Goal: Task Accomplishment & Management: Complete application form

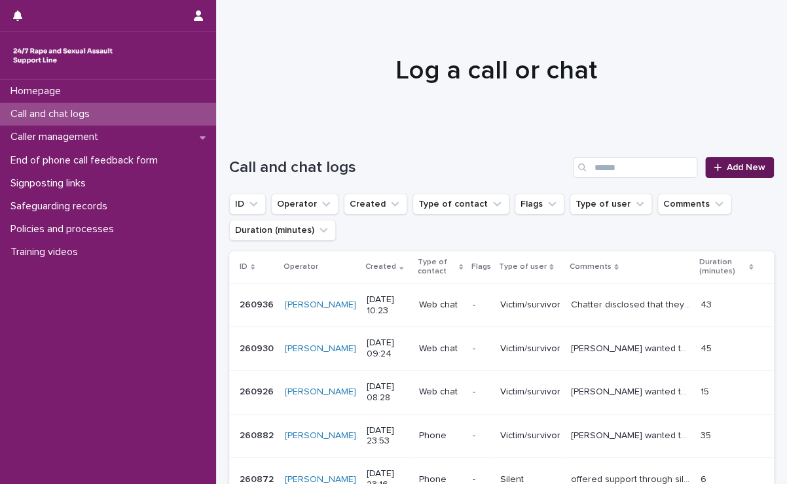
click at [726, 164] on span "Add New" at bounding box center [745, 167] width 39 height 9
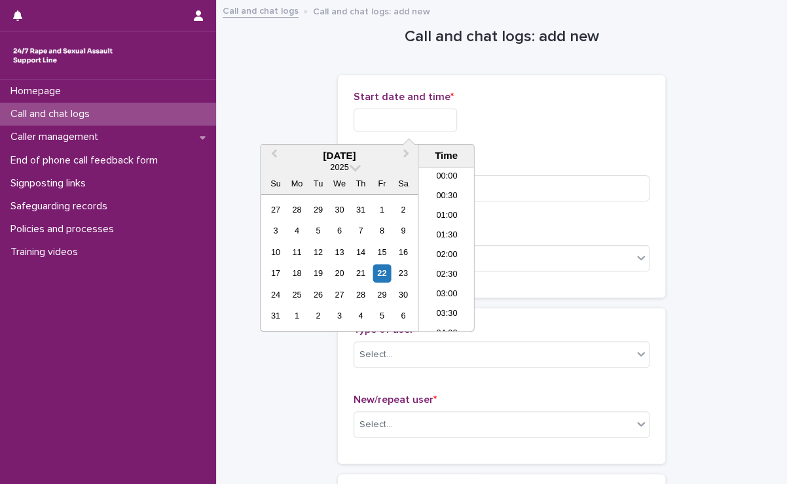
scroll to position [360, 0]
click at [442, 110] on input "text" at bounding box center [404, 120] width 103 height 23
click at [447, 223] on li "10:30" at bounding box center [446, 230] width 56 height 20
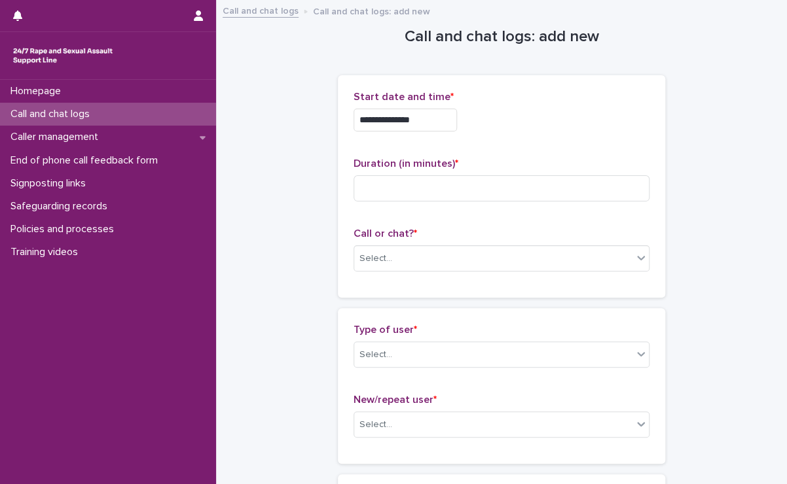
click at [442, 121] on input "**********" at bounding box center [404, 120] width 103 height 23
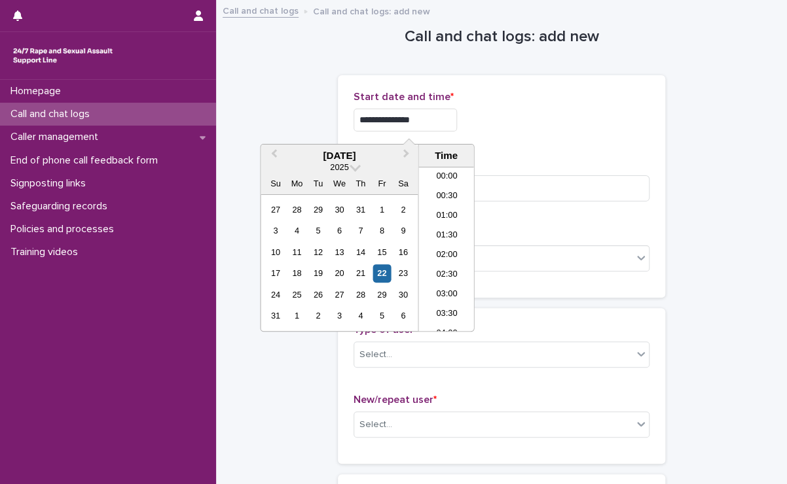
scroll to position [340, 0]
type input "**********"
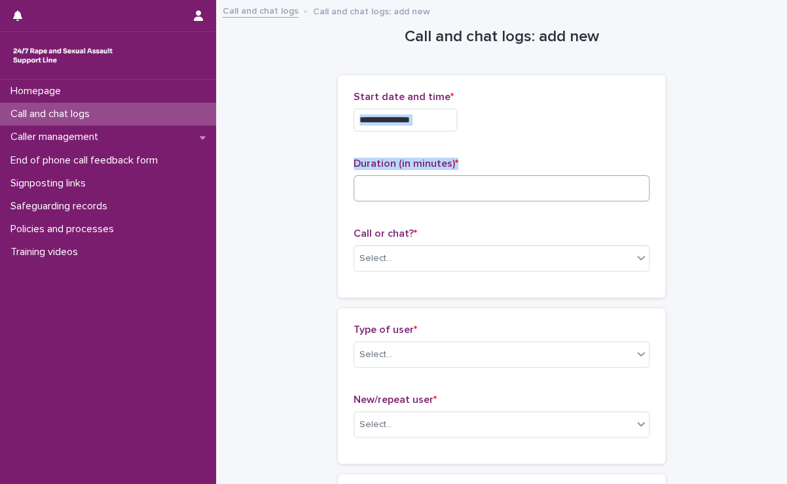
drag, startPoint x: 530, startPoint y: 133, endPoint x: 493, endPoint y: 182, distance: 61.7
click at [493, 182] on div "**********" at bounding box center [501, 186] width 296 height 191
click at [493, 182] on input at bounding box center [501, 188] width 296 height 26
type input "**"
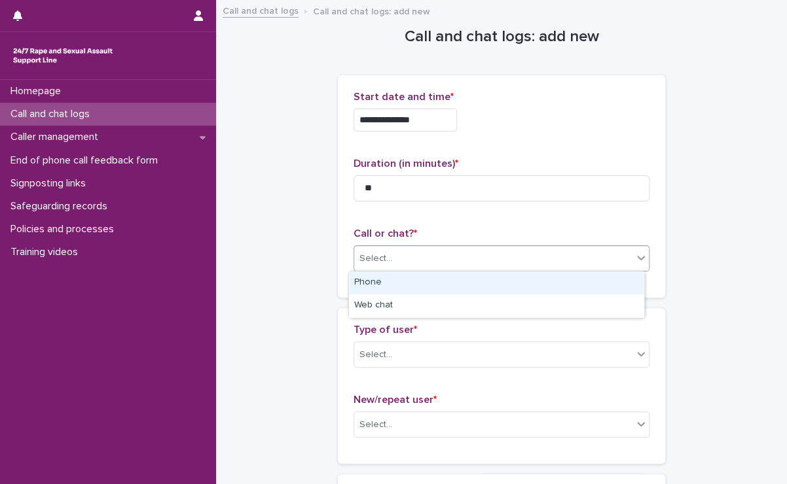
click at [475, 260] on div "Select..." at bounding box center [493, 259] width 278 height 22
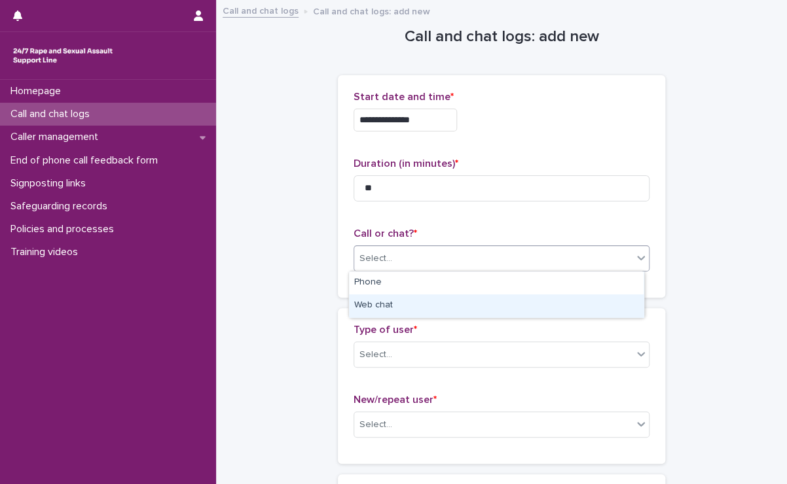
click at [406, 306] on div "Web chat" at bounding box center [496, 306] width 295 height 23
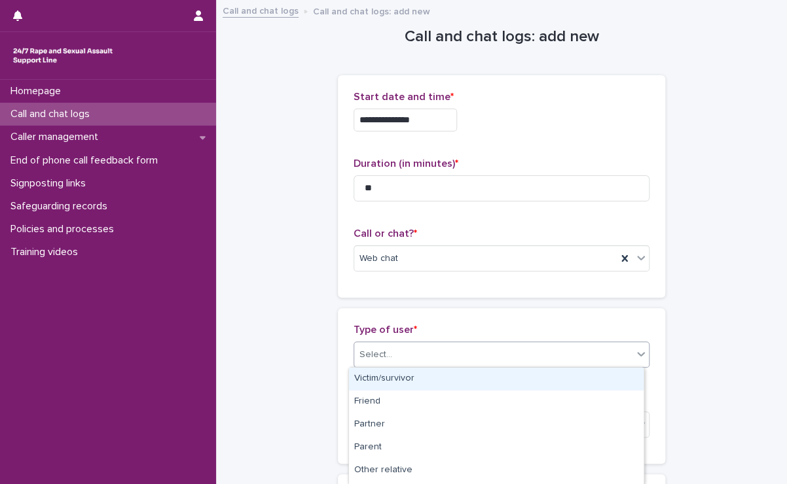
click at [406, 348] on div "Select..." at bounding box center [493, 355] width 278 height 22
click at [395, 375] on div "Victim/survivor" at bounding box center [496, 379] width 295 height 23
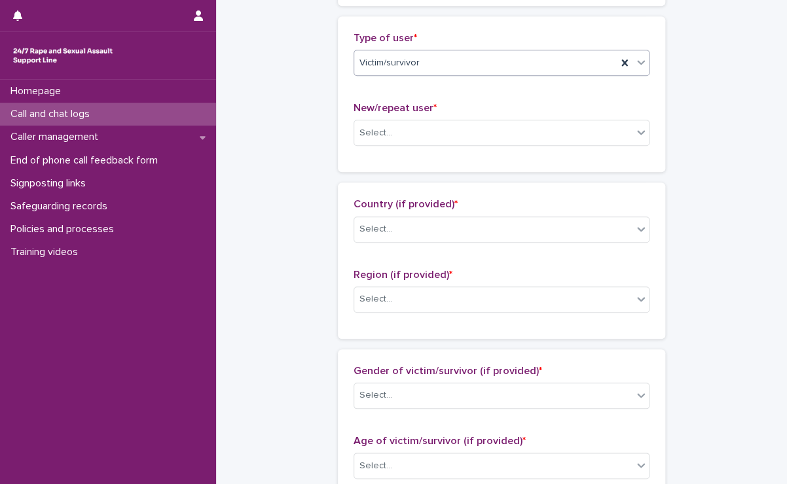
scroll to position [293, 0]
click at [388, 131] on div "Select..." at bounding box center [493, 133] width 278 height 22
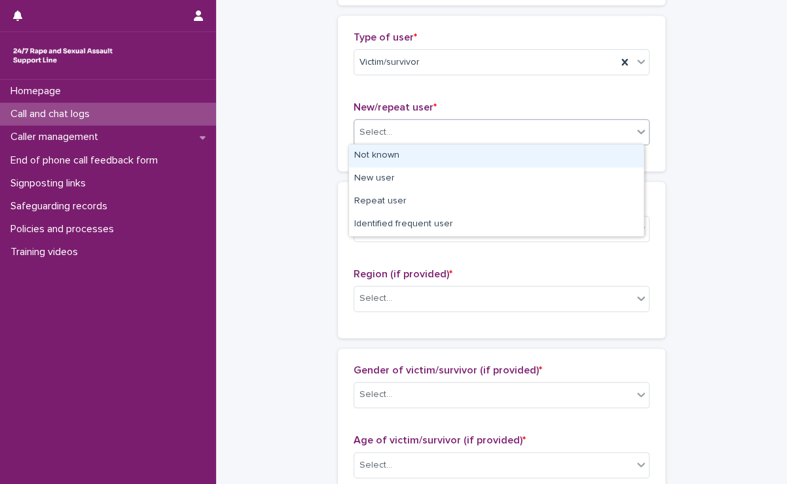
click at [383, 153] on div "Not known" at bounding box center [496, 156] width 295 height 23
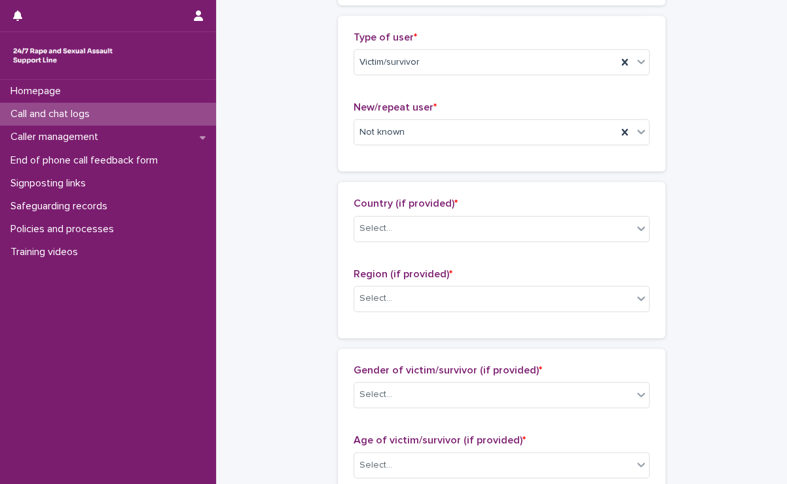
click at [403, 211] on div "Country (if provided) * Select..." at bounding box center [501, 225] width 296 height 54
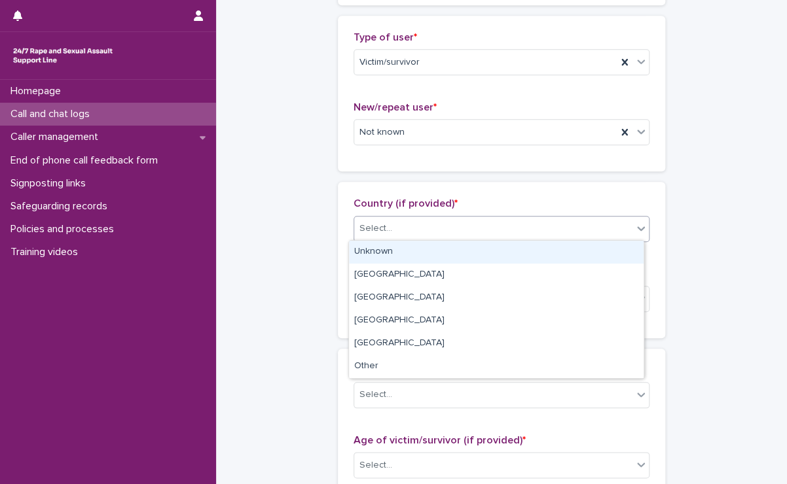
click at [402, 221] on div "Select..." at bounding box center [493, 229] width 278 height 22
click at [393, 241] on div "Unknown" at bounding box center [496, 252] width 295 height 23
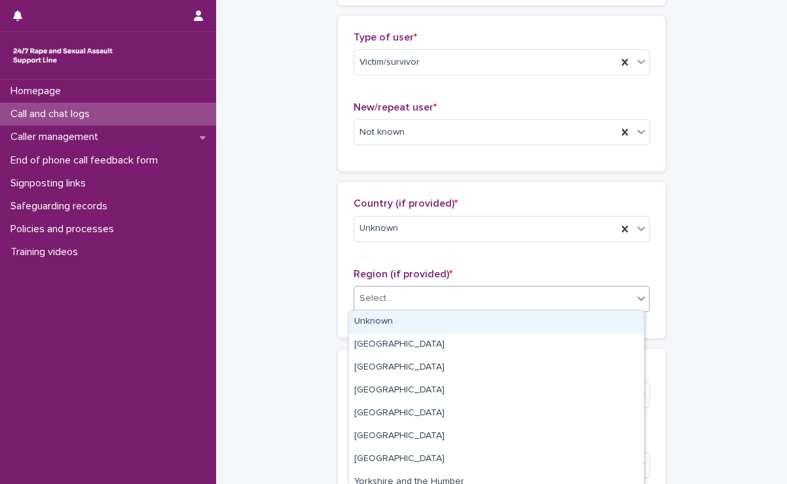
click at [391, 291] on div "Select..." at bounding box center [493, 299] width 278 height 22
click at [383, 316] on div "Unknown" at bounding box center [496, 322] width 295 height 23
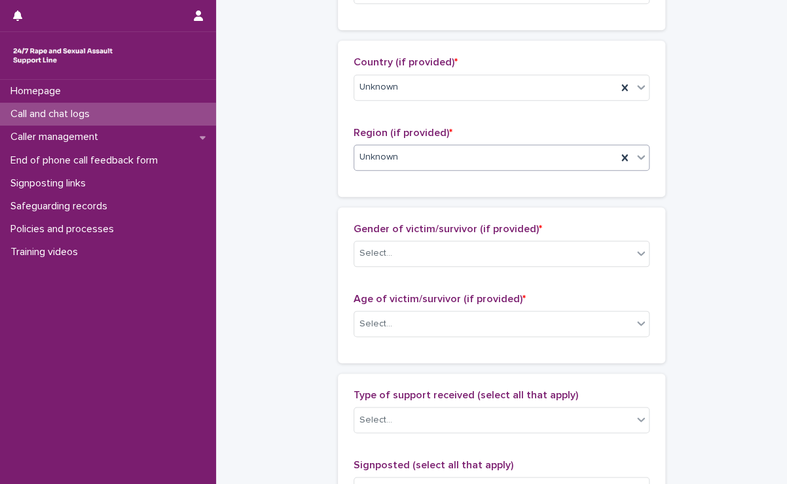
scroll to position [436, 0]
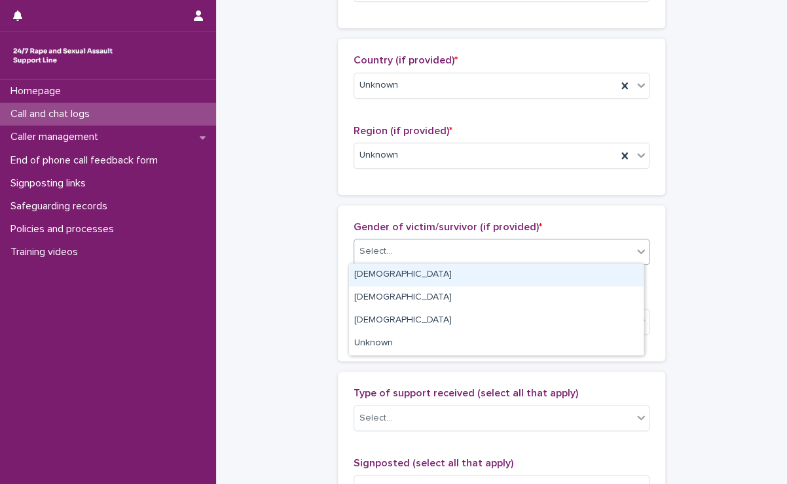
click at [411, 248] on div "Select..." at bounding box center [493, 252] width 278 height 22
click at [391, 271] on div "[DEMOGRAPHIC_DATA]" at bounding box center [496, 275] width 295 height 23
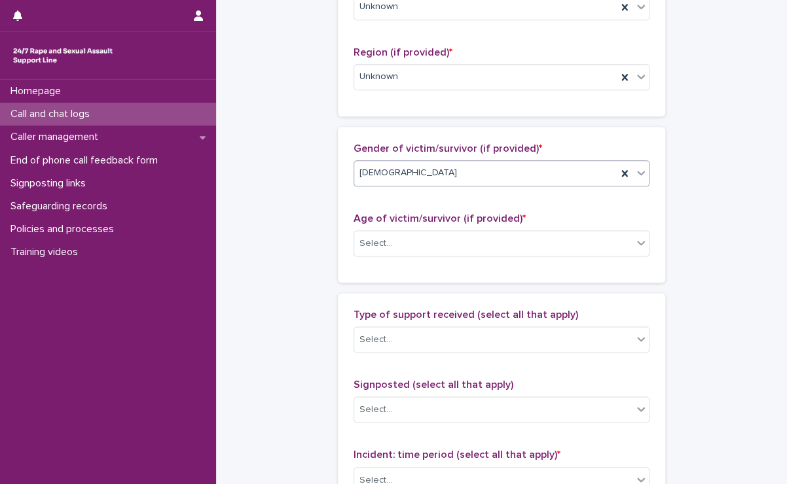
scroll to position [516, 0]
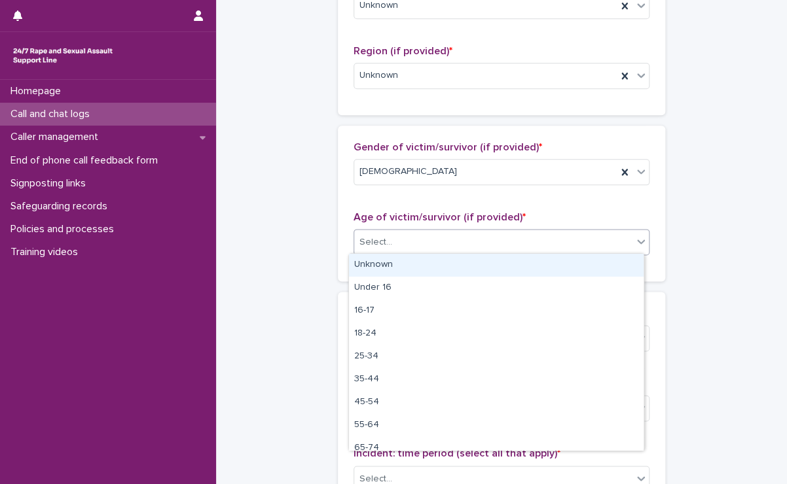
click at [405, 236] on div "Select..." at bounding box center [493, 243] width 278 height 22
click at [381, 264] on div "Unknown" at bounding box center [496, 265] width 295 height 23
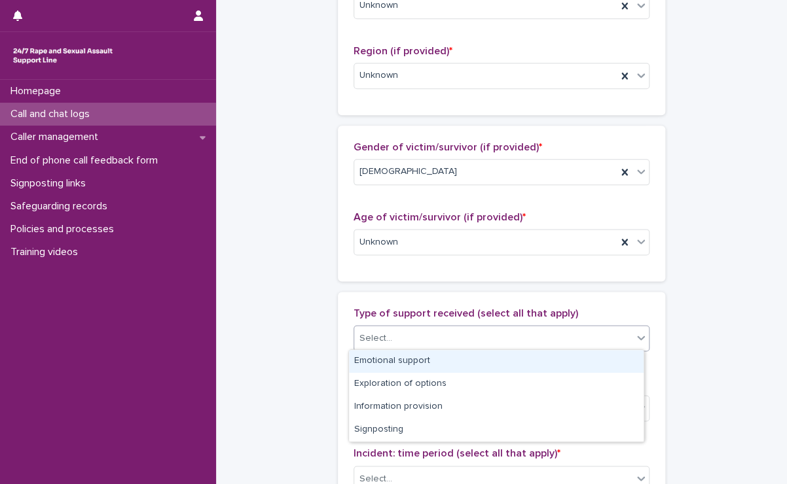
click at [393, 331] on div "Select..." at bounding box center [493, 339] width 278 height 22
click at [375, 361] on div "Emotional support" at bounding box center [496, 361] width 295 height 23
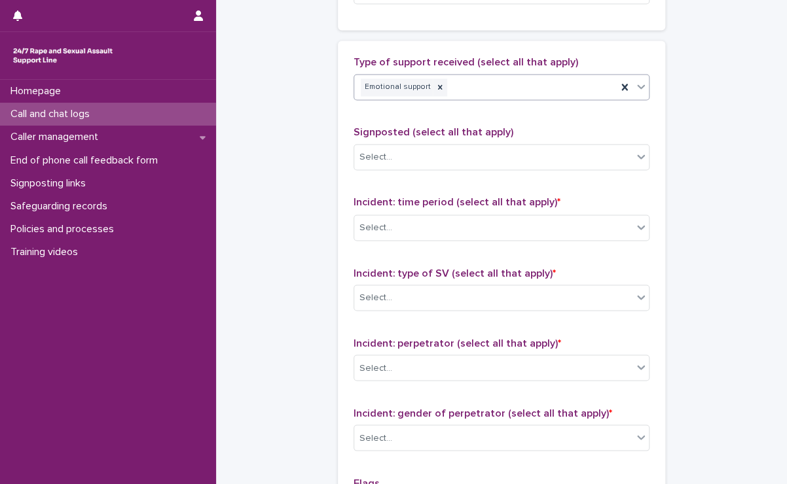
scroll to position [770, 0]
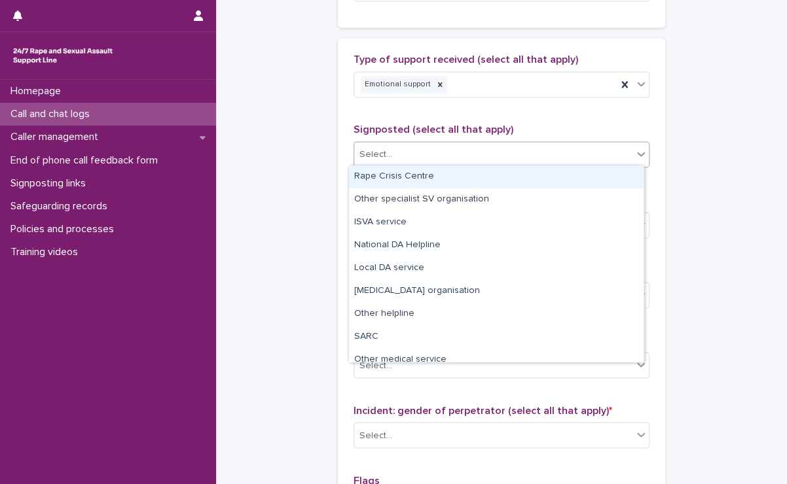
click at [393, 154] on input "text" at bounding box center [393, 154] width 1 height 11
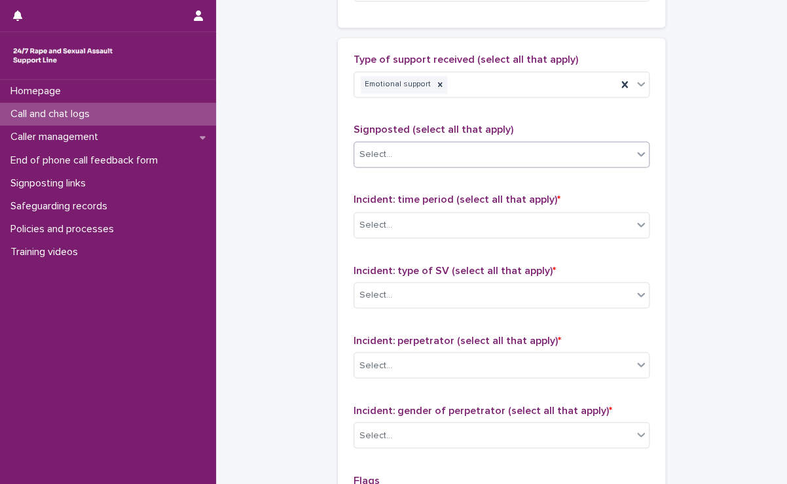
click at [392, 147] on div "Select..." at bounding box center [493, 155] width 278 height 22
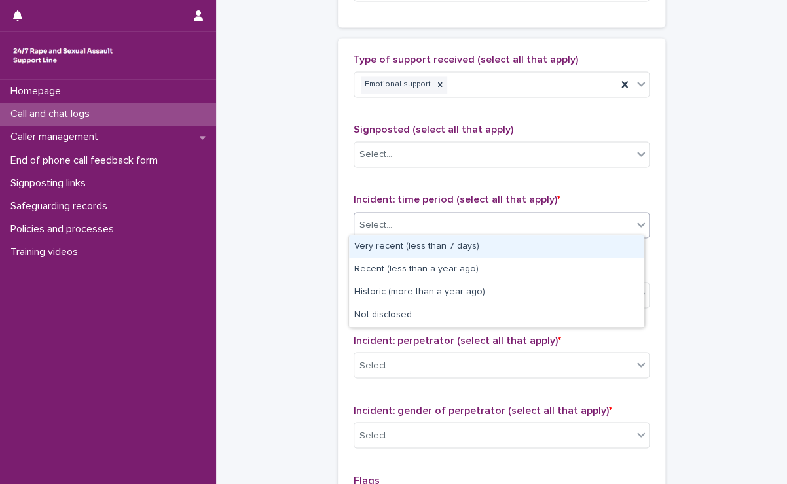
click at [391, 223] on div "Select..." at bounding box center [493, 225] width 278 height 22
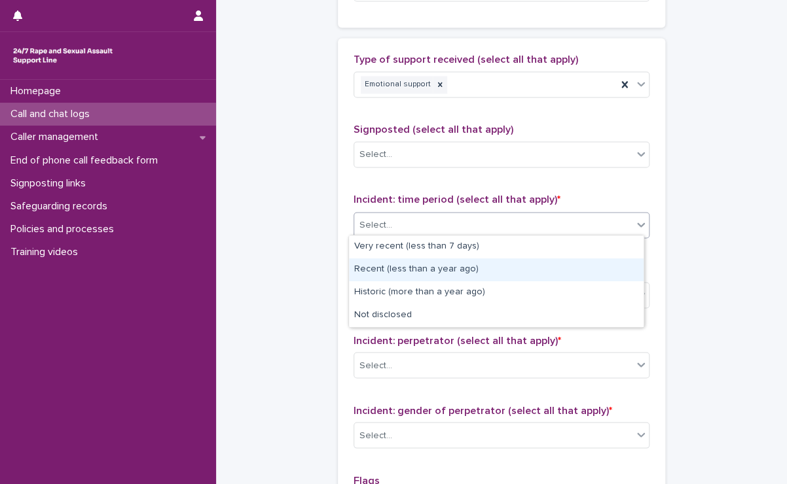
click at [385, 277] on div "Recent (less than a year ago)" at bounding box center [496, 270] width 295 height 23
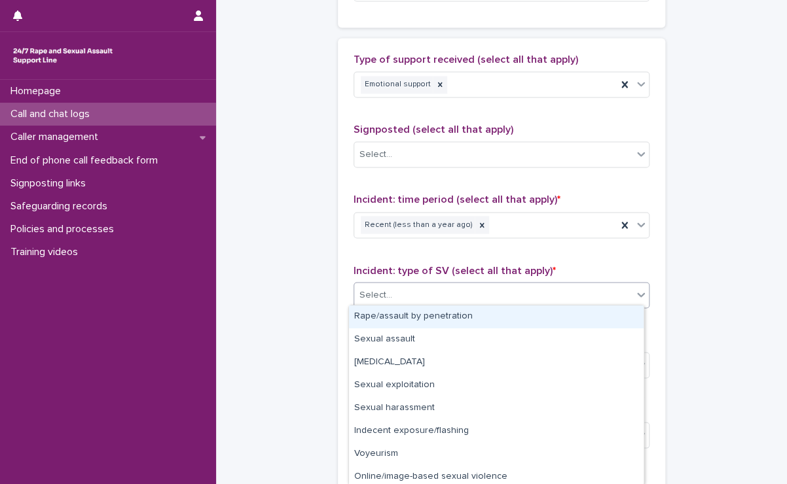
click at [385, 298] on div "Select..." at bounding box center [493, 295] width 278 height 22
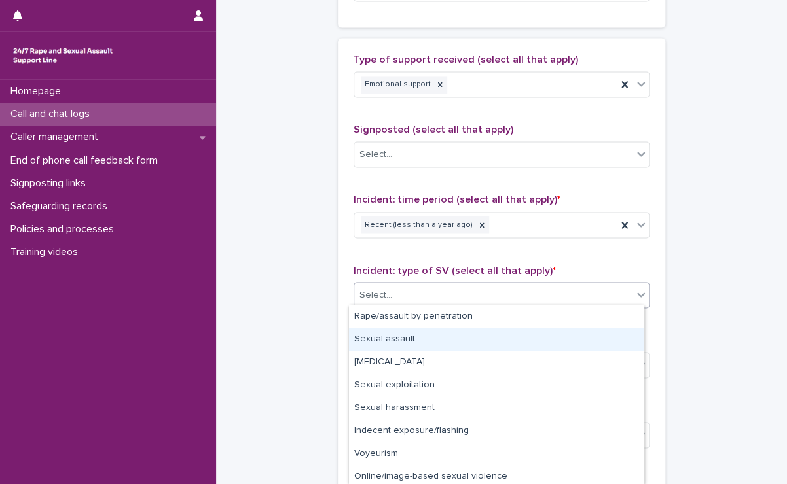
click at [410, 342] on div "Sexual assault" at bounding box center [496, 340] width 295 height 23
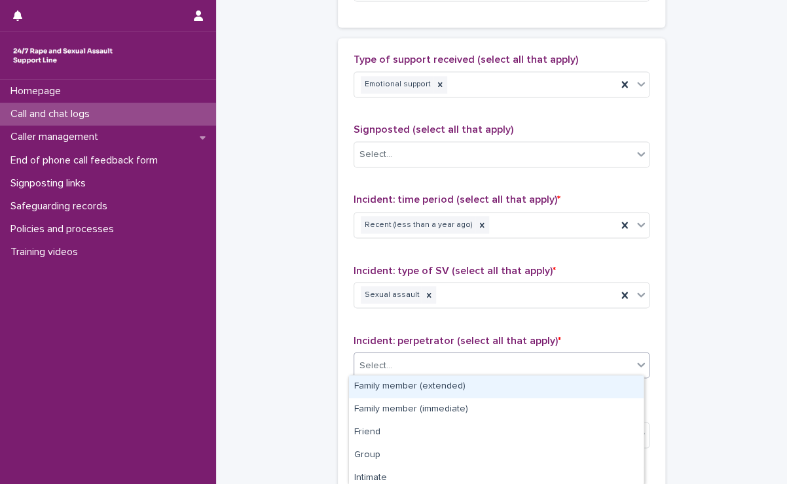
click at [410, 357] on div "Select..." at bounding box center [493, 366] width 278 height 22
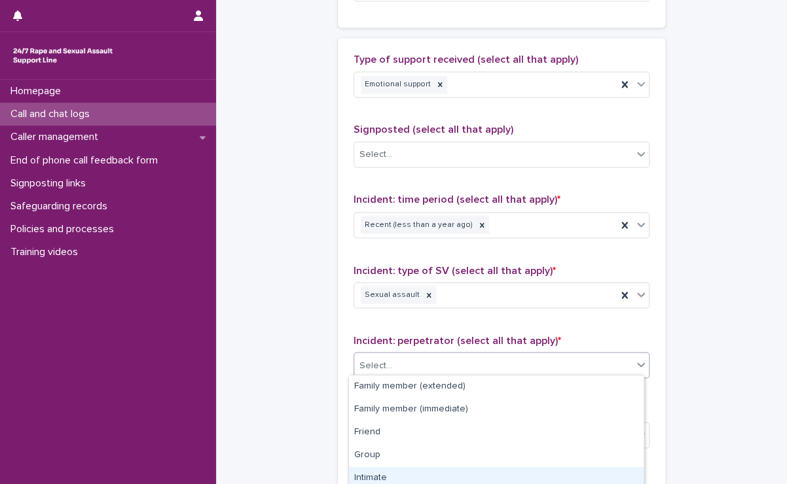
click at [389, 473] on div "Intimate" at bounding box center [496, 478] width 295 height 23
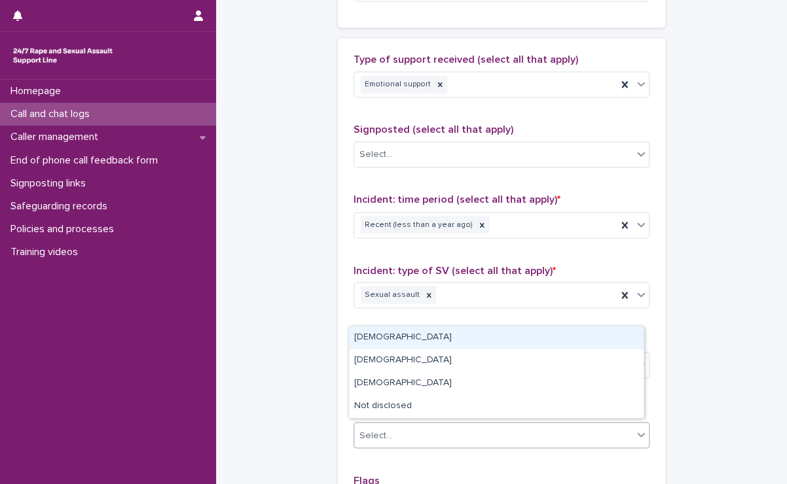
click at [395, 437] on div "Select..." at bounding box center [493, 436] width 278 height 22
click at [385, 344] on div "[DEMOGRAPHIC_DATA]" at bounding box center [496, 338] width 295 height 23
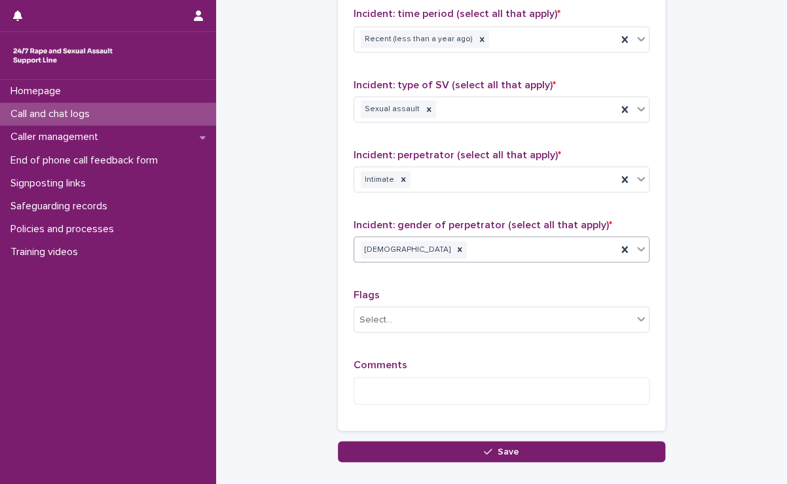
scroll to position [1031, 0]
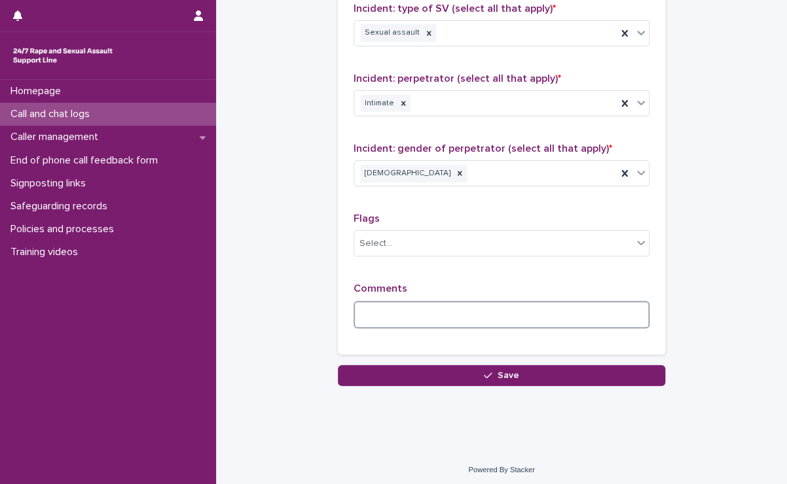
click at [419, 305] on textarea at bounding box center [501, 315] width 296 height 28
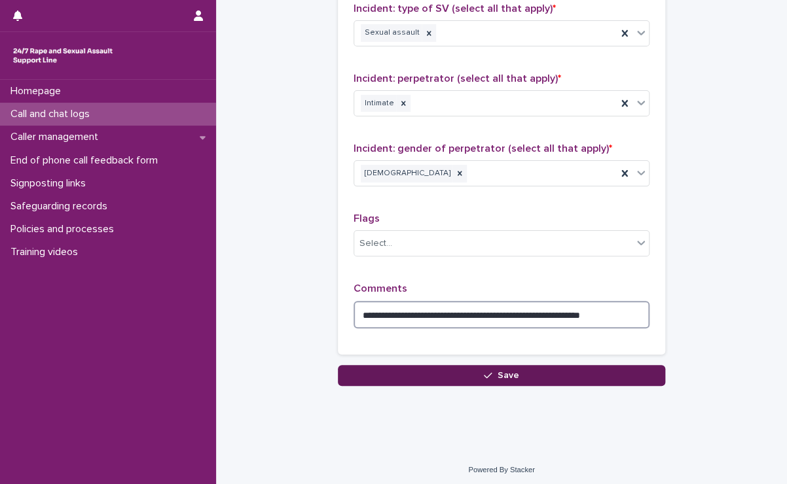
type textarea "**********"
click at [605, 366] on button "Save" at bounding box center [501, 375] width 327 height 21
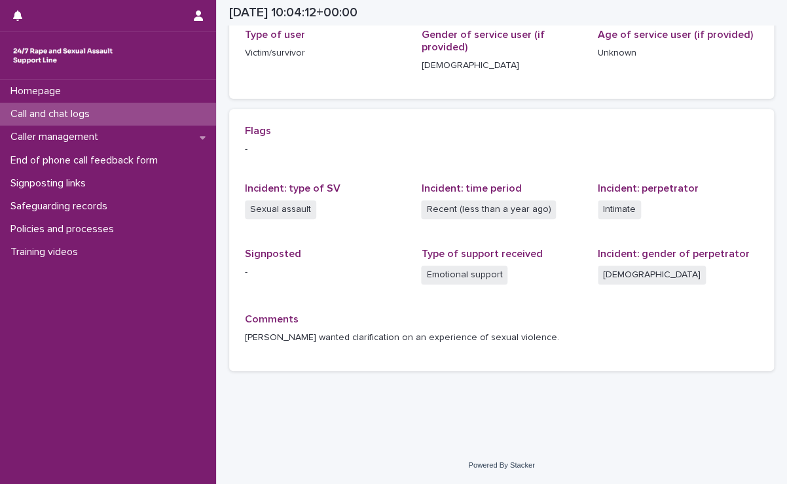
scroll to position [223, 0]
